Goal: Transaction & Acquisition: Obtain resource

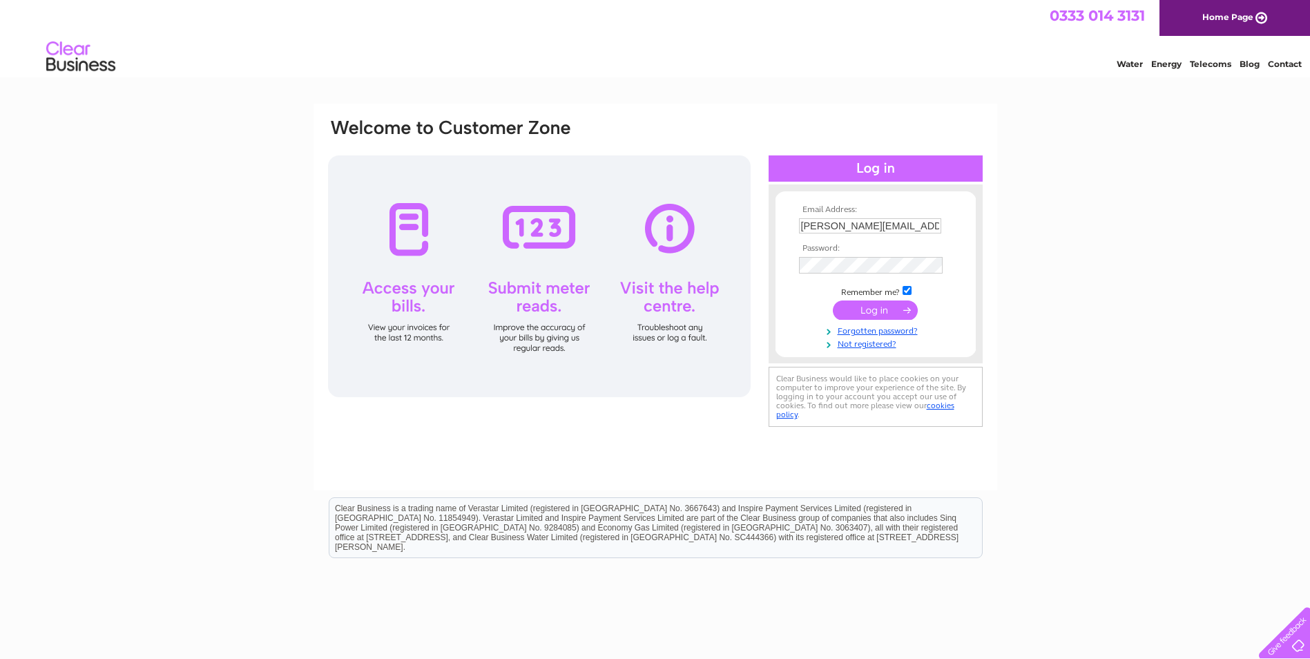
click at [872, 310] on input "submit" at bounding box center [875, 309] width 85 height 19
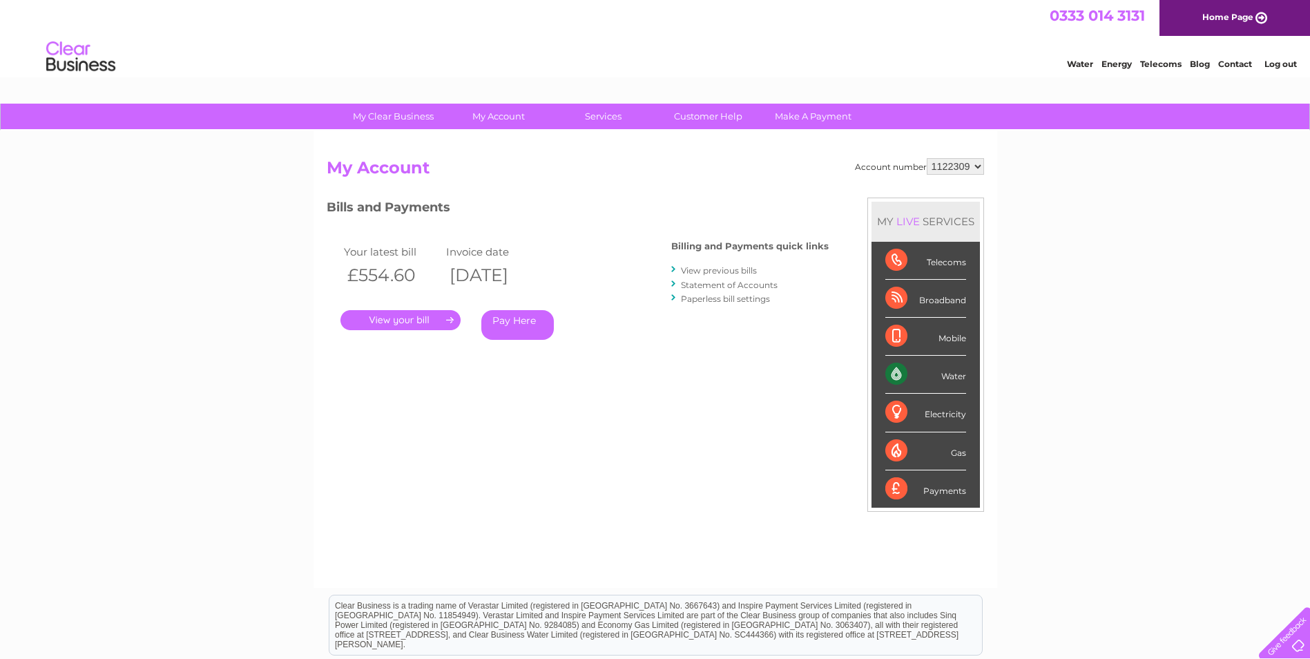
click at [744, 271] on link "View previous bills" at bounding box center [719, 270] width 76 height 10
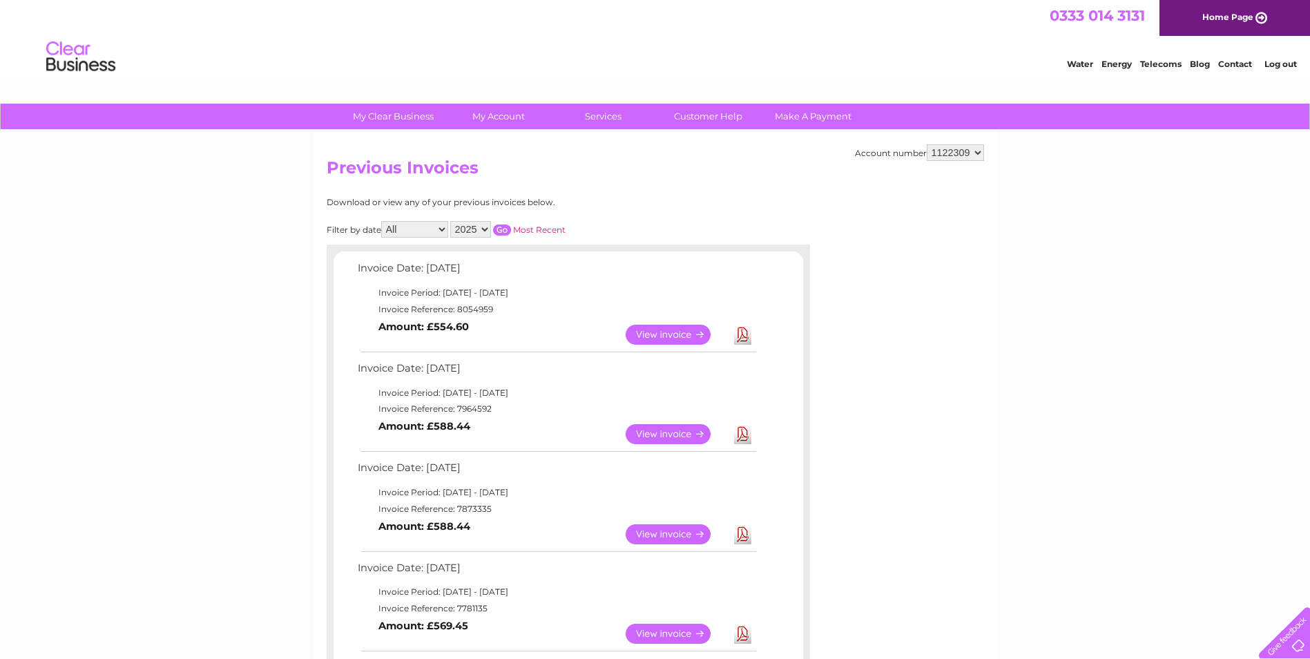
click at [680, 438] on link "View" at bounding box center [677, 434] width 102 height 20
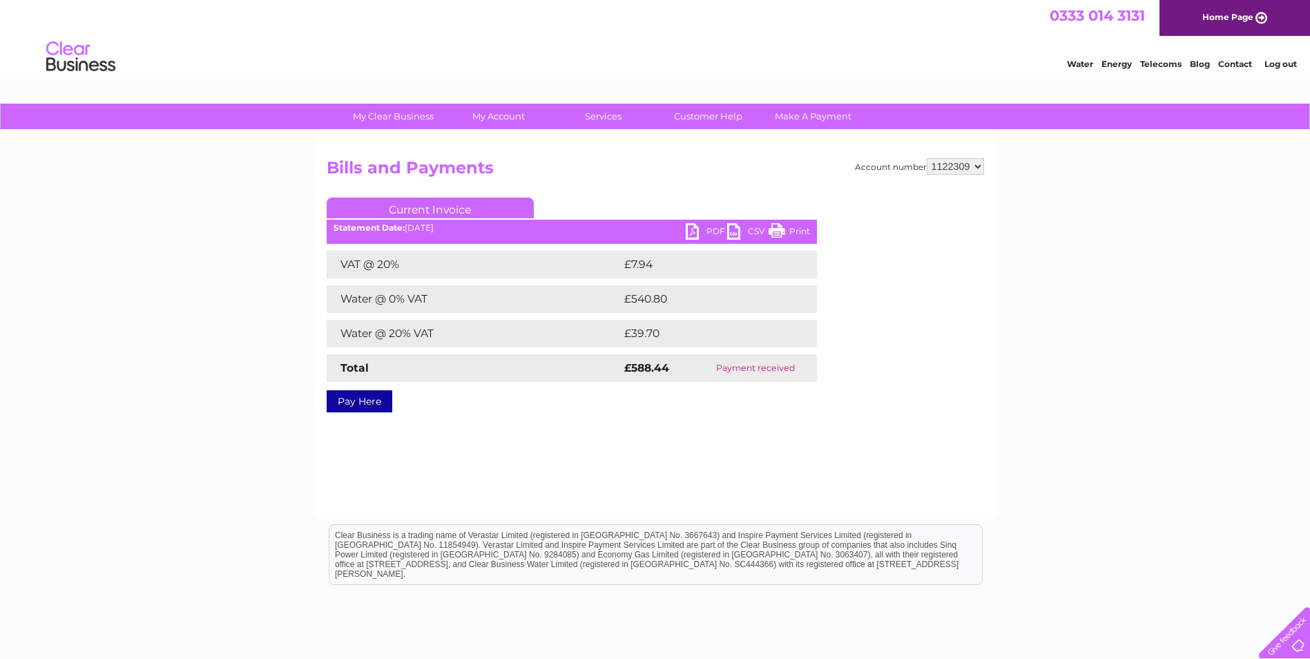
click at [712, 229] on link "PDF" at bounding box center [706, 233] width 41 height 20
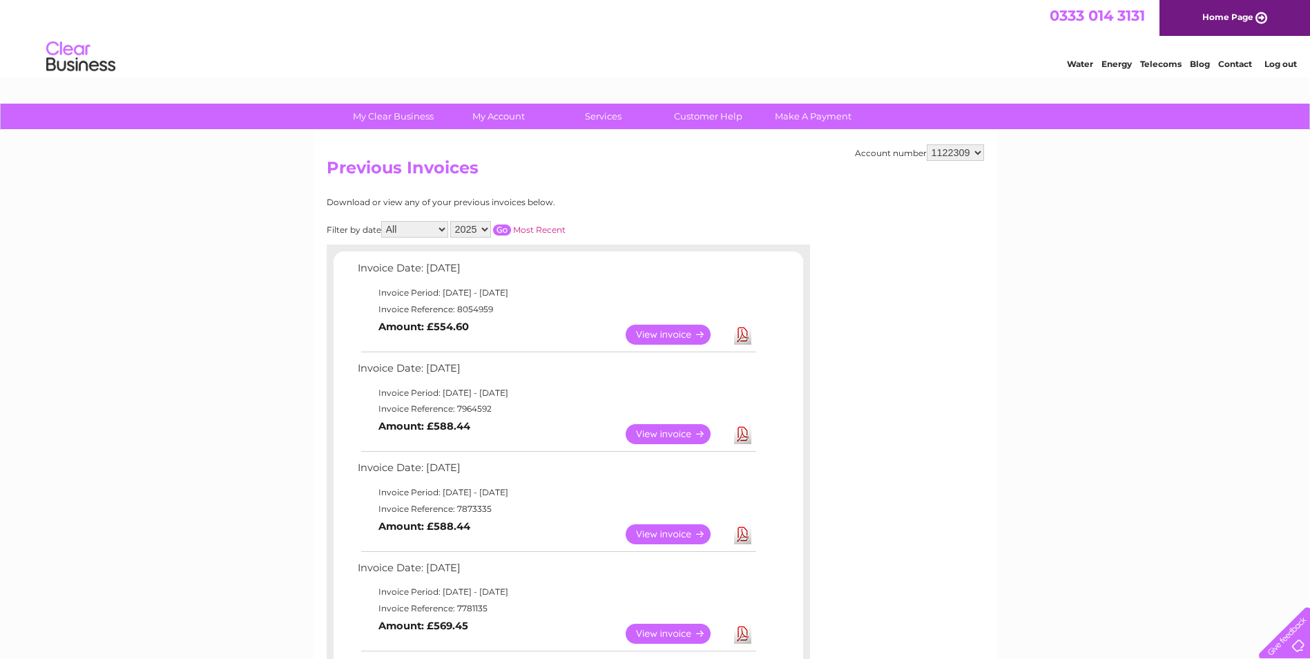
drag, startPoint x: 655, startPoint y: 337, endPoint x: 663, endPoint y: 341, distance: 8.7
click at [655, 337] on link "View" at bounding box center [677, 335] width 102 height 20
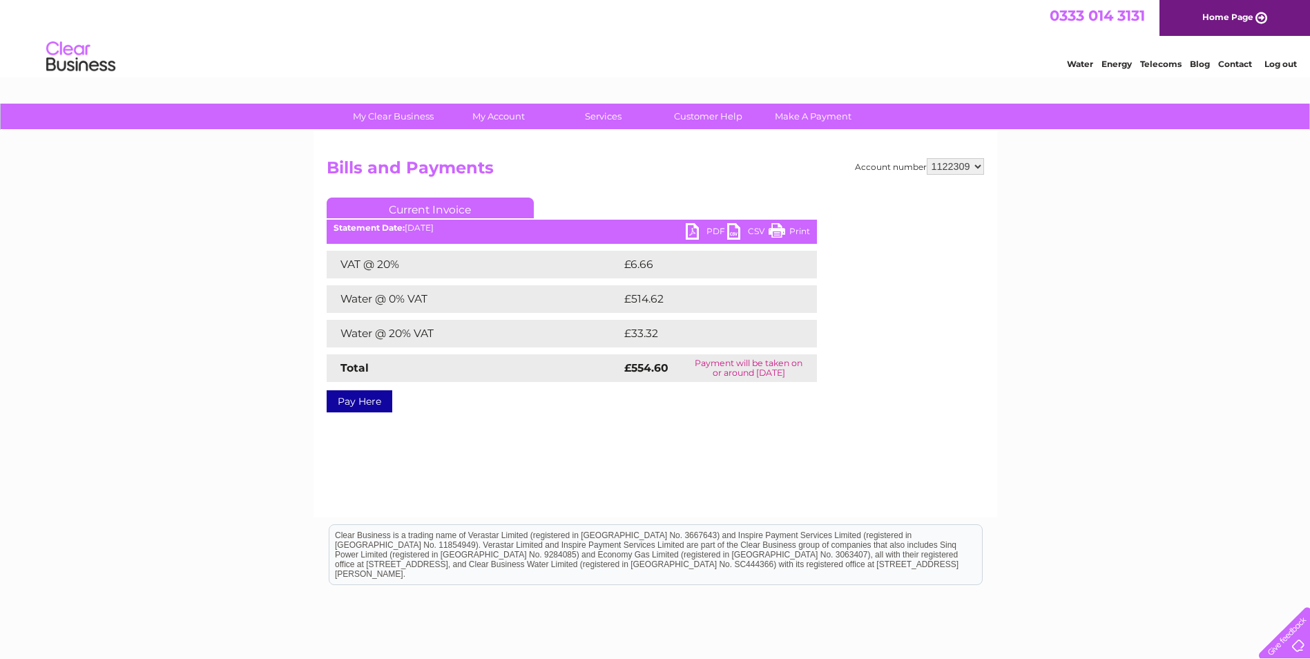
click at [702, 229] on link "PDF" at bounding box center [706, 233] width 41 height 20
drag, startPoint x: 1117, startPoint y: 384, endPoint x: 1128, endPoint y: 338, distance: 47.4
click at [1119, 383] on div "My Clear Business Login Details My Details My Preferences Link Account My Accou…" at bounding box center [655, 429] width 1310 height 650
click at [1204, 25] on link "Home Page" at bounding box center [1235, 18] width 151 height 36
click at [1276, 62] on link "Log out" at bounding box center [1280, 64] width 32 height 10
